Goal: Information Seeking & Learning: Learn about a topic

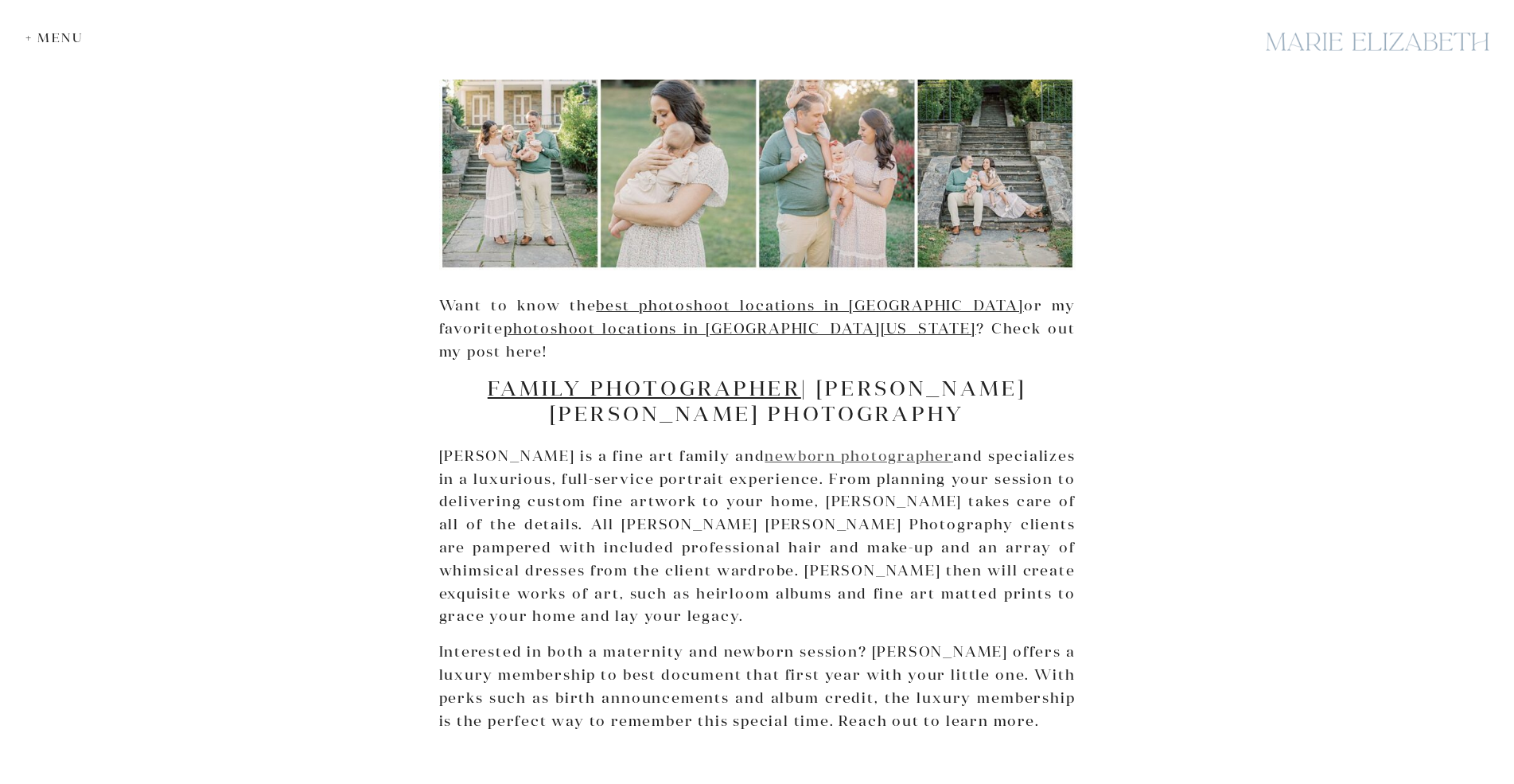
scroll to position [5915, 0]
click at [559, 319] on link "photoshoot locations in Northern Virginia" at bounding box center [740, 328] width 473 height 18
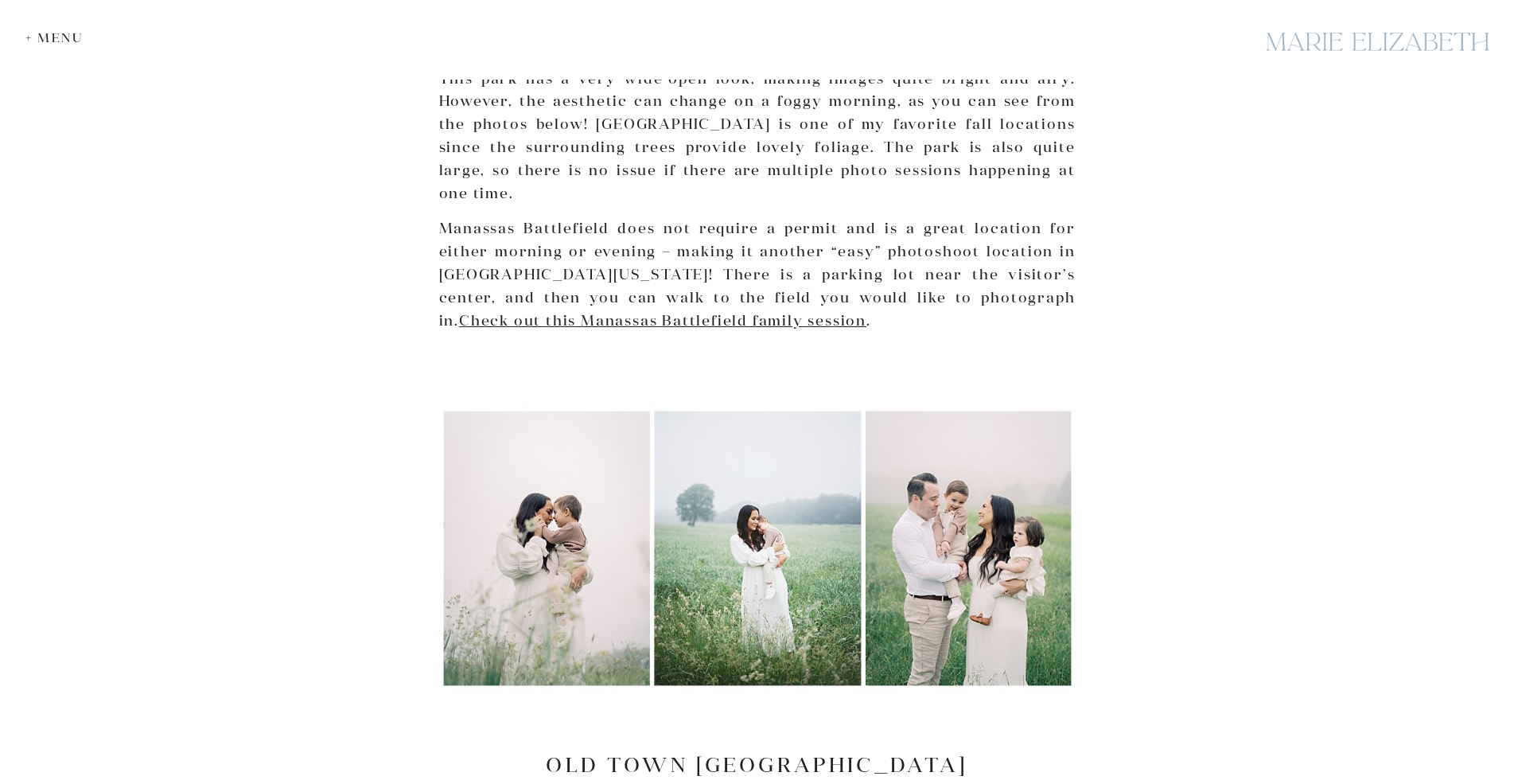
scroll to position [2735, 0]
click at [562, 310] on link "Check out this Manassas Battlefield family session" at bounding box center [662, 319] width 408 height 18
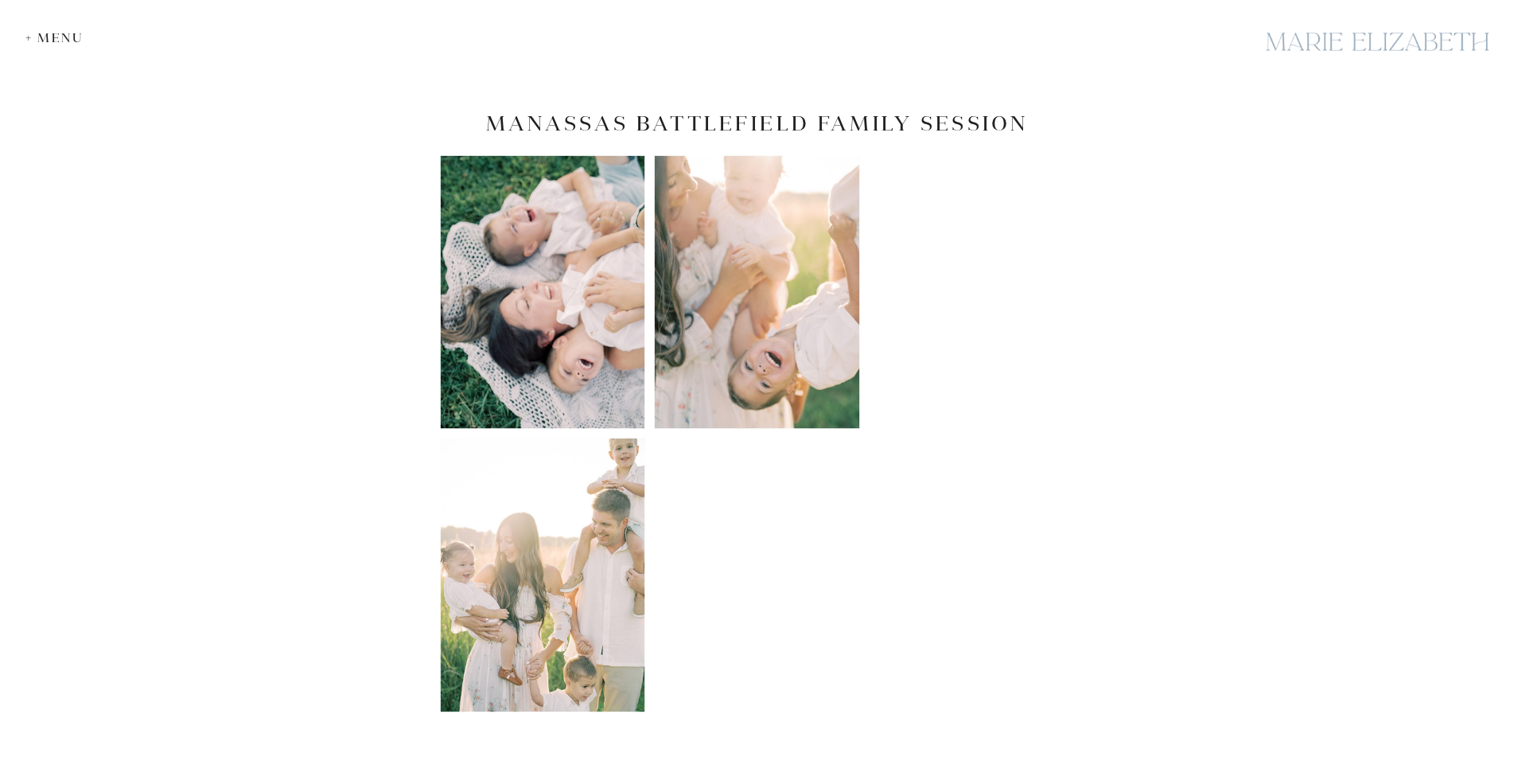
scroll to position [1095, 0]
